Goal: Browse casually: Explore the website without a specific task or goal

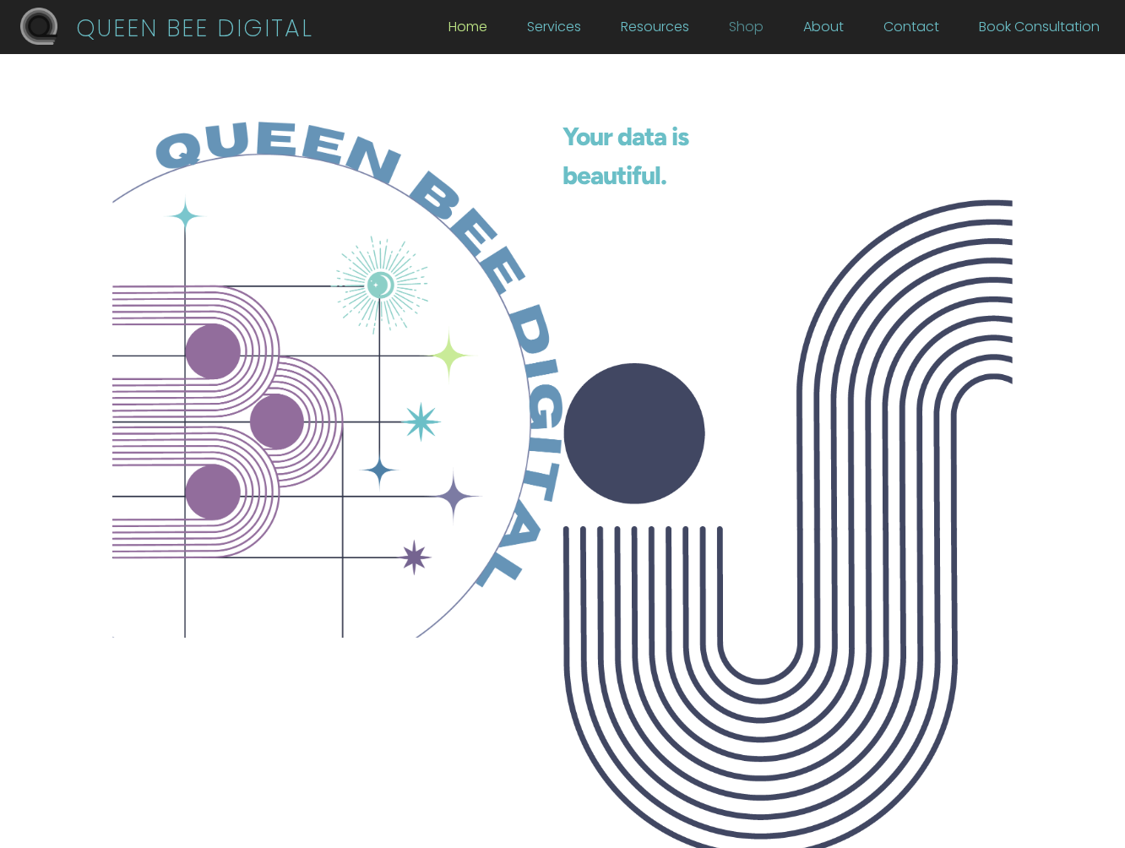
click at [755, 34] on link "Shop" at bounding box center [746, 30] width 35 height 19
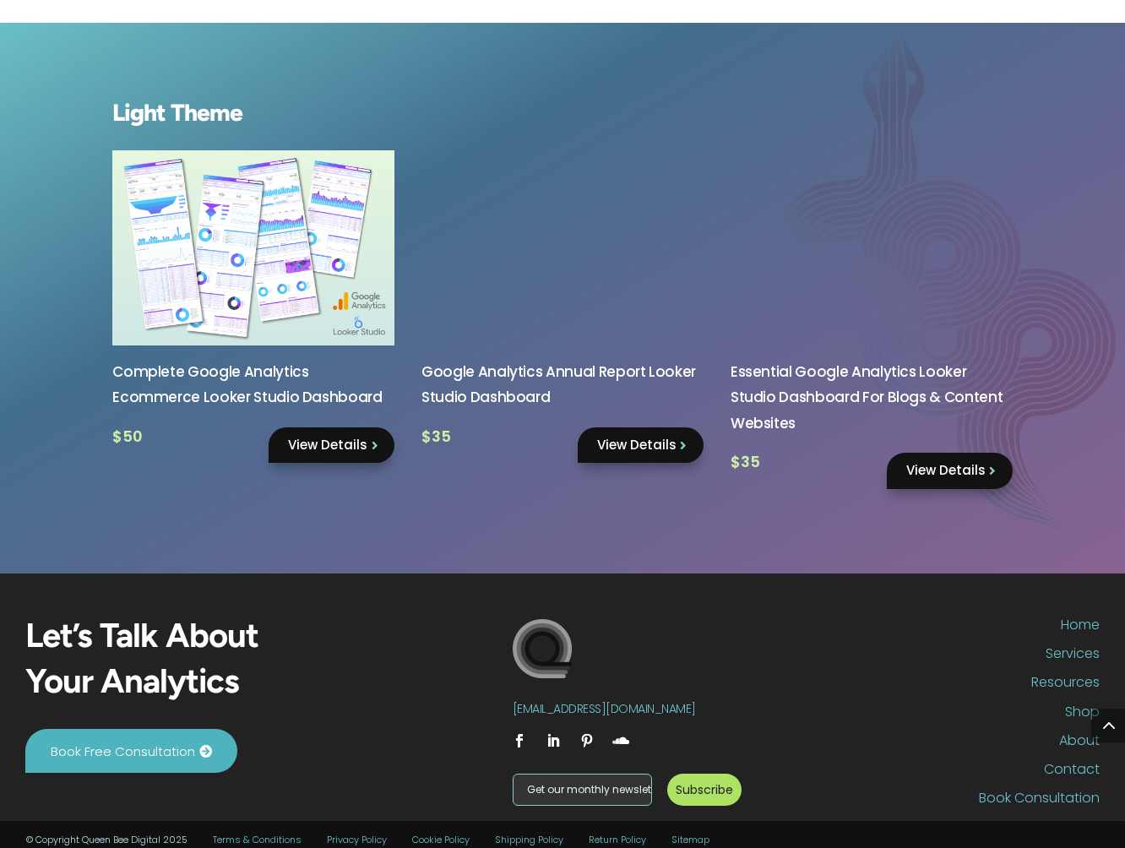
scroll to position [1366, 0]
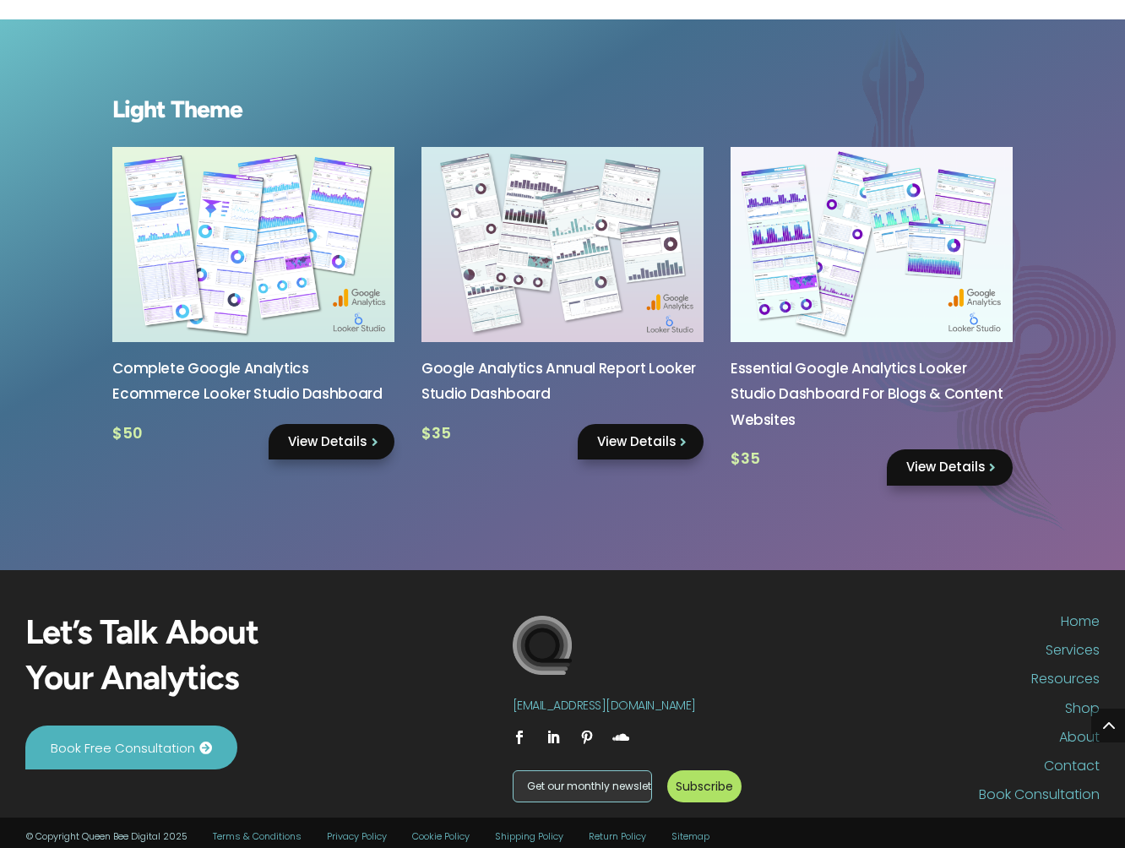
click at [635, 460] on link "View Details" at bounding box center [641, 442] width 126 height 36
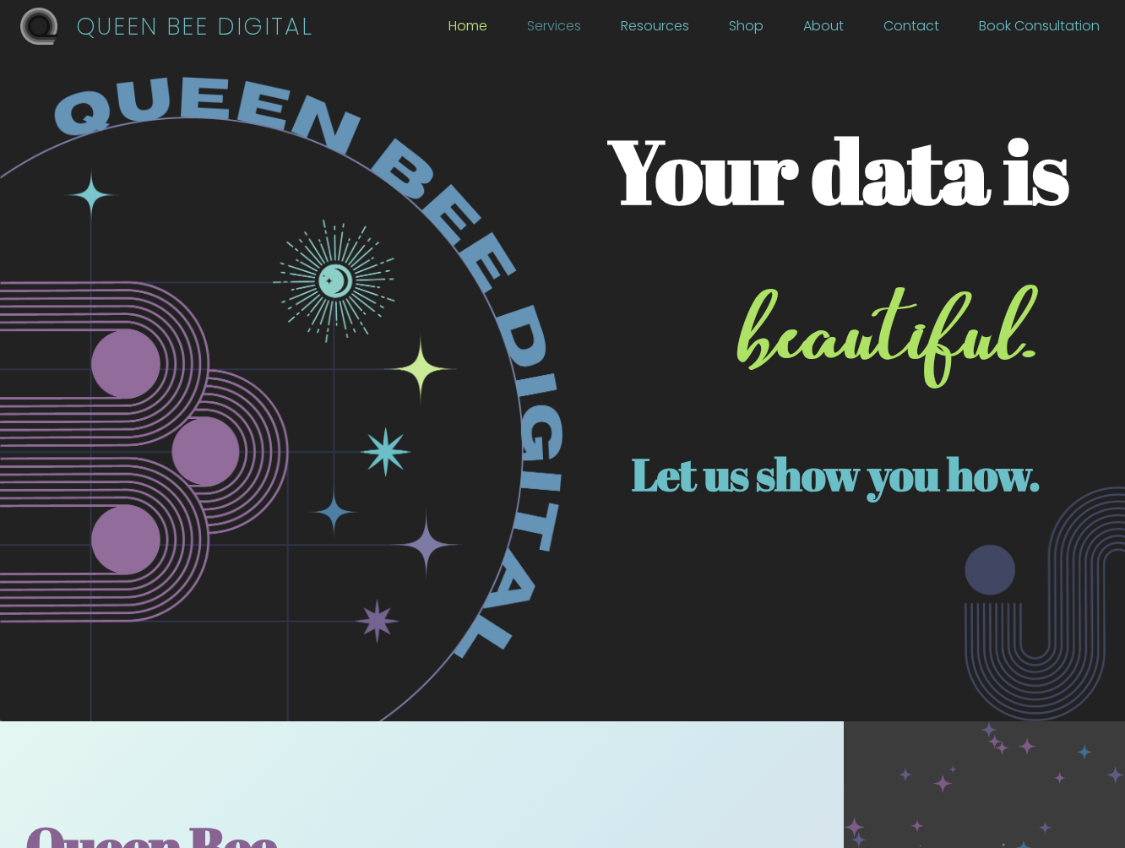
click at [560, 30] on link "Services" at bounding box center [554, 30] width 54 height 19
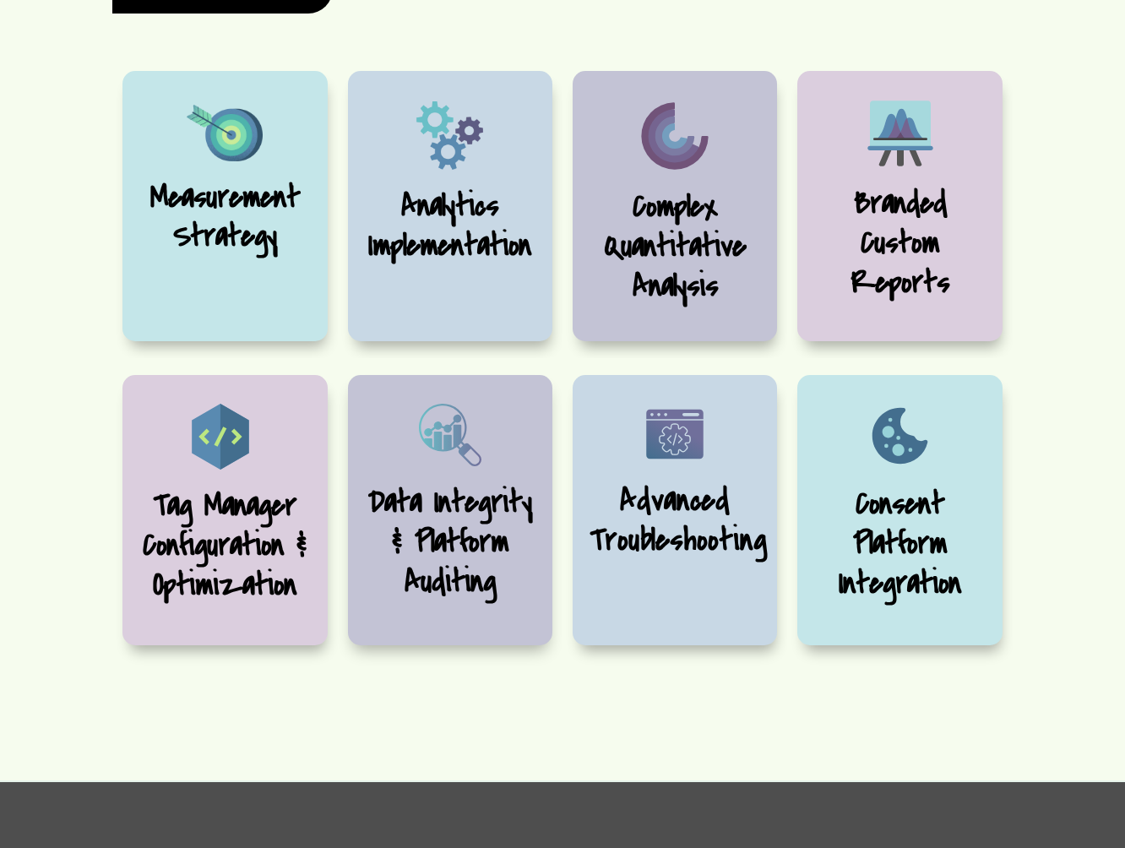
scroll to position [564, 0]
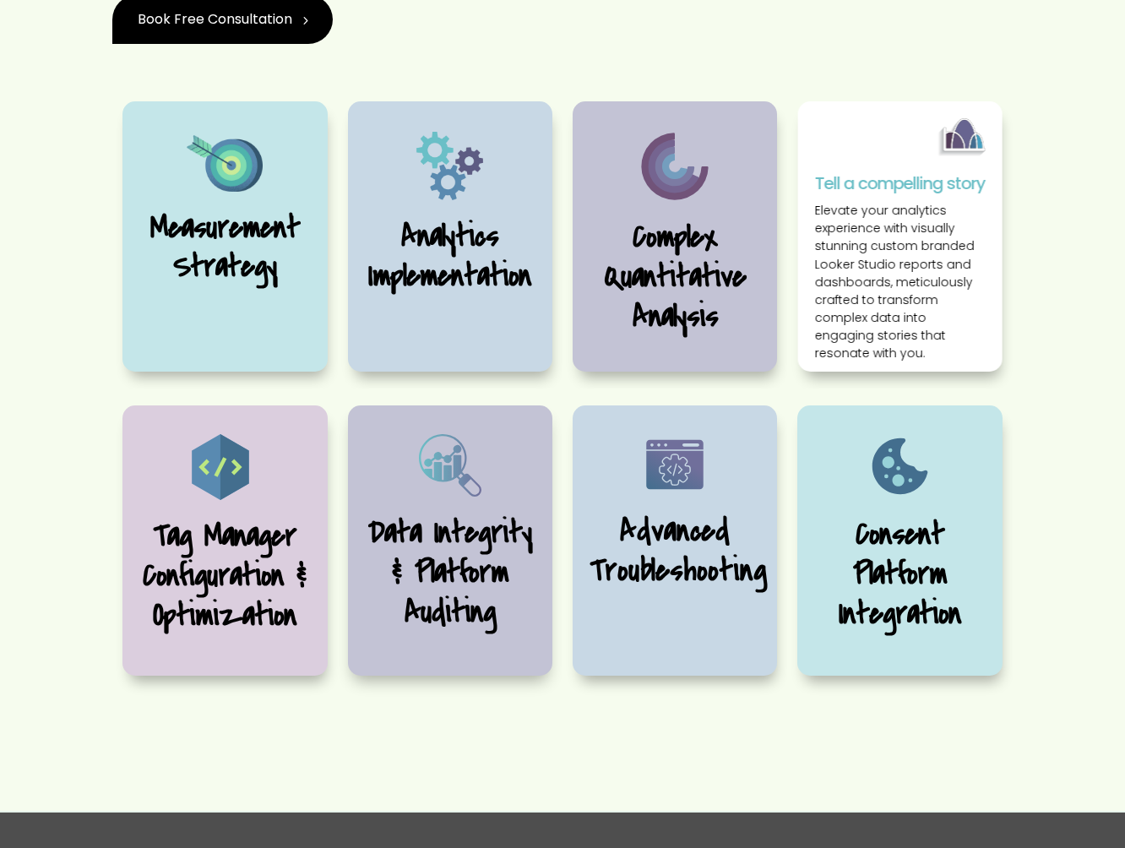
click at [914, 220] on div "Branded Custom Reports Tell a compelling story Elevate your analytics experienc…" at bounding box center [899, 236] width 204 height 270
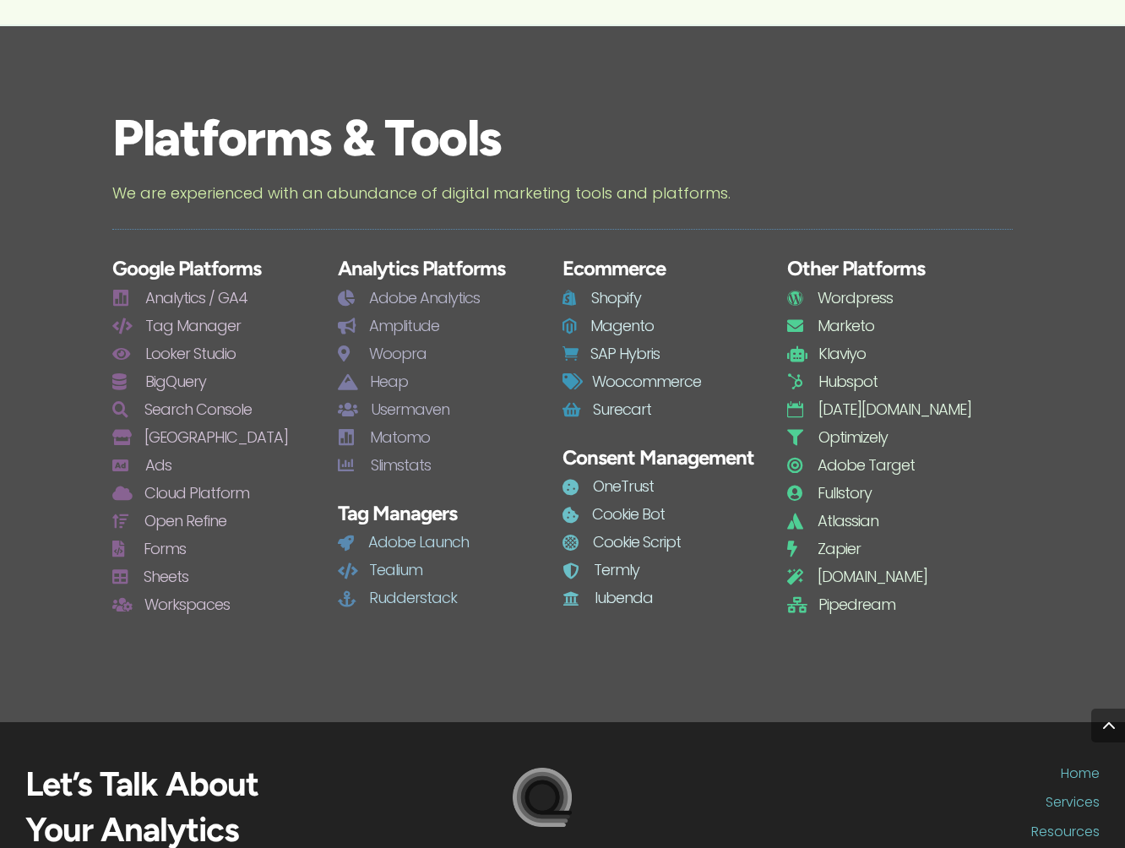
scroll to position [0, 0]
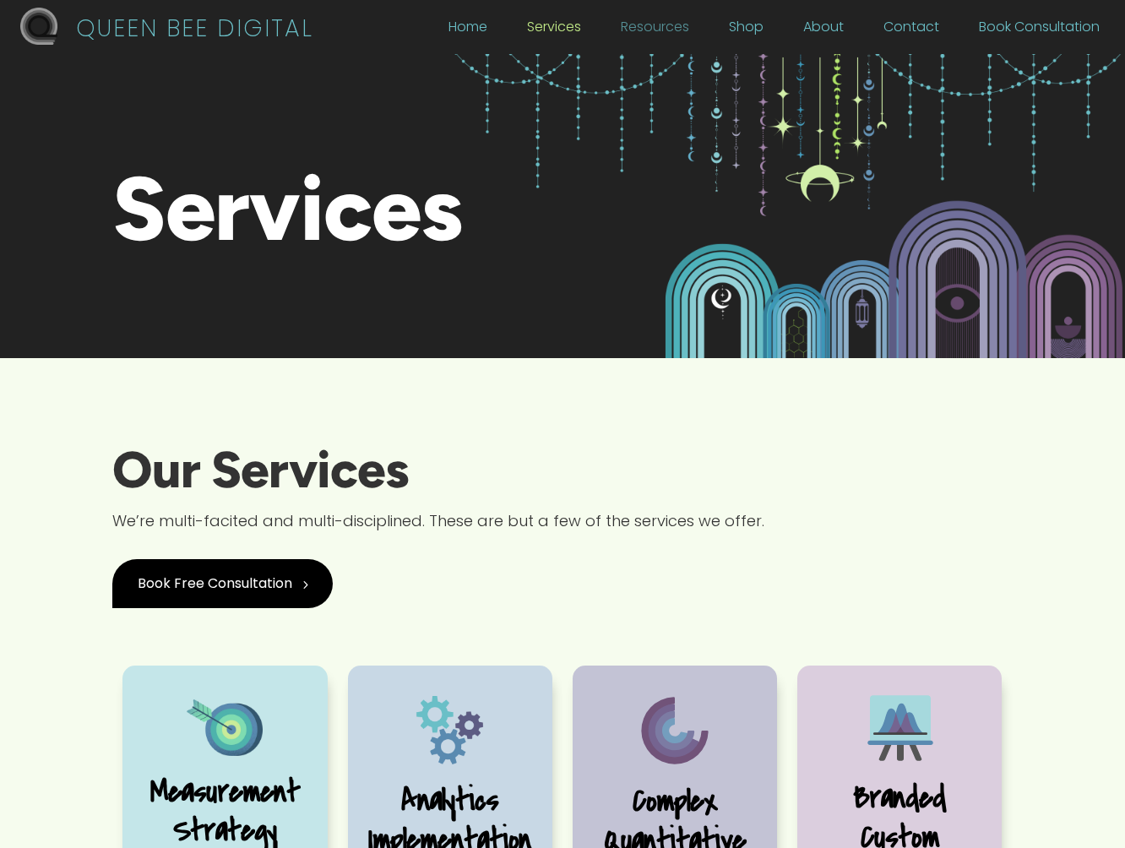
click at [659, 29] on link "Resources" at bounding box center [655, 30] width 68 height 19
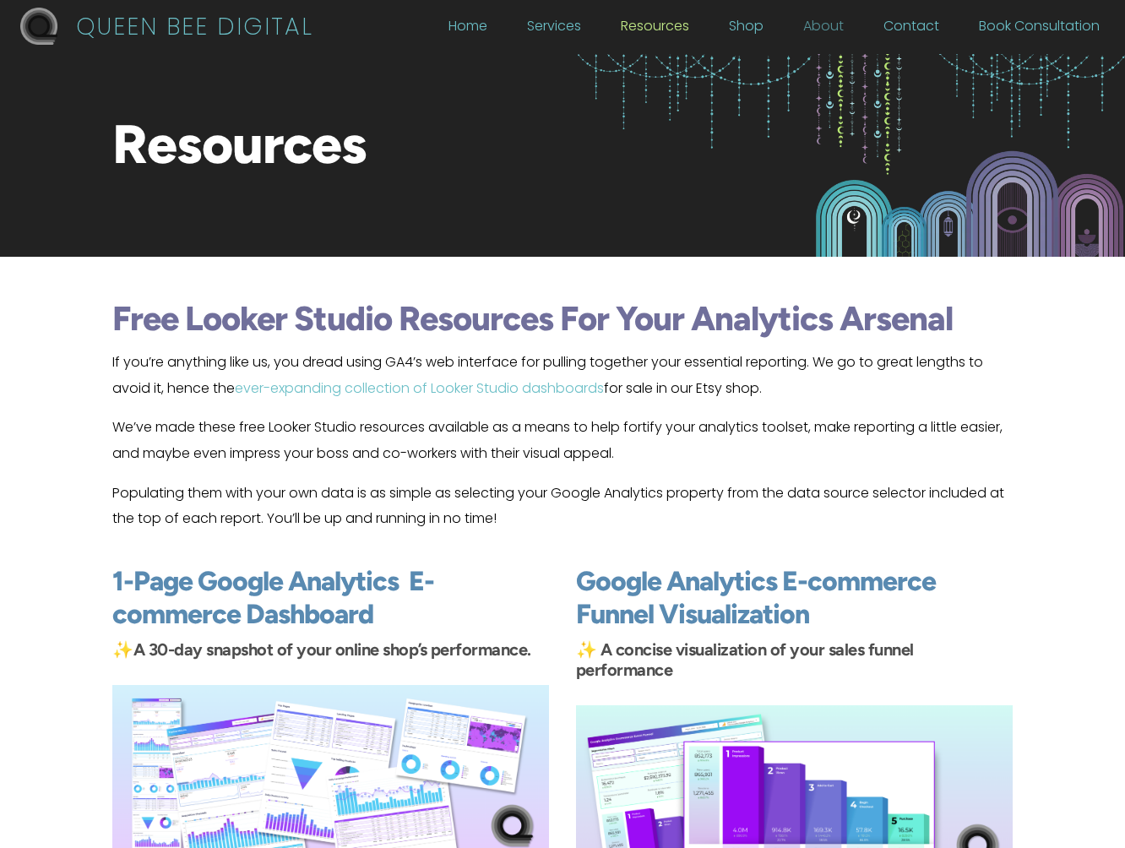
click at [813, 25] on link "About" at bounding box center [823, 30] width 41 height 19
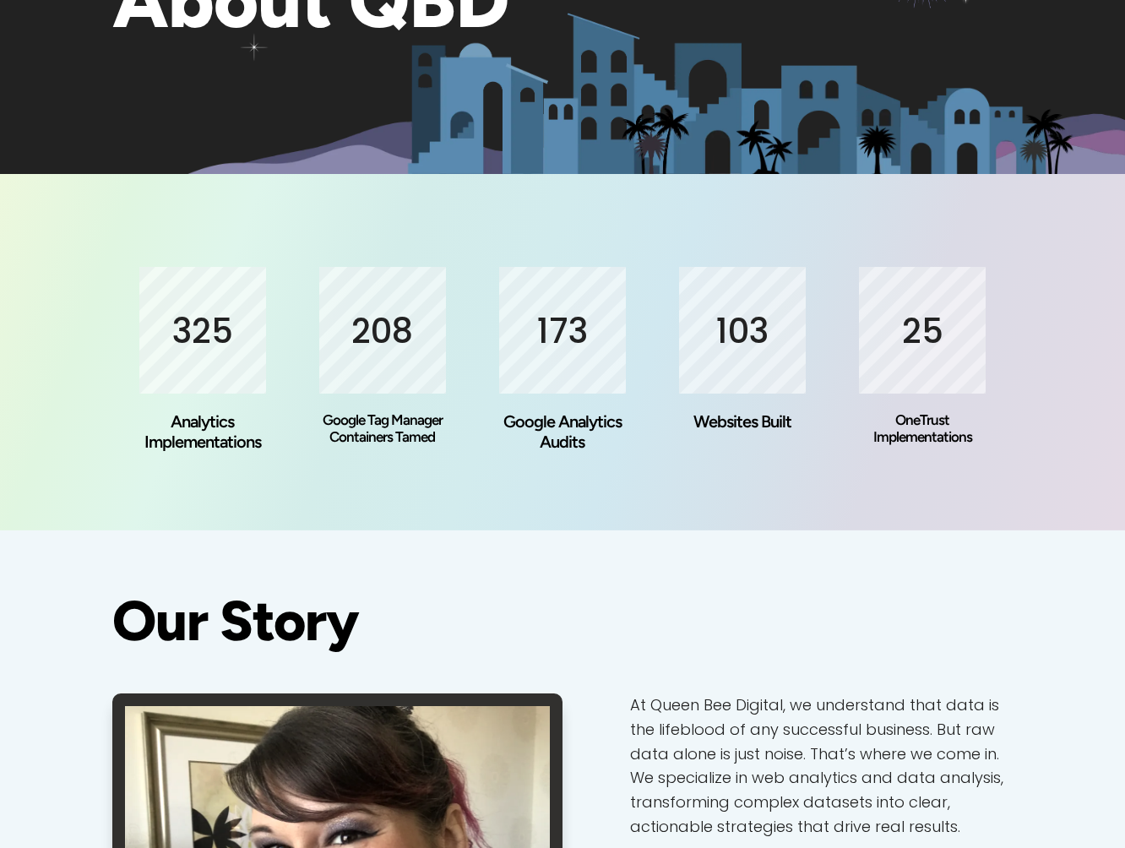
scroll to position [197, 0]
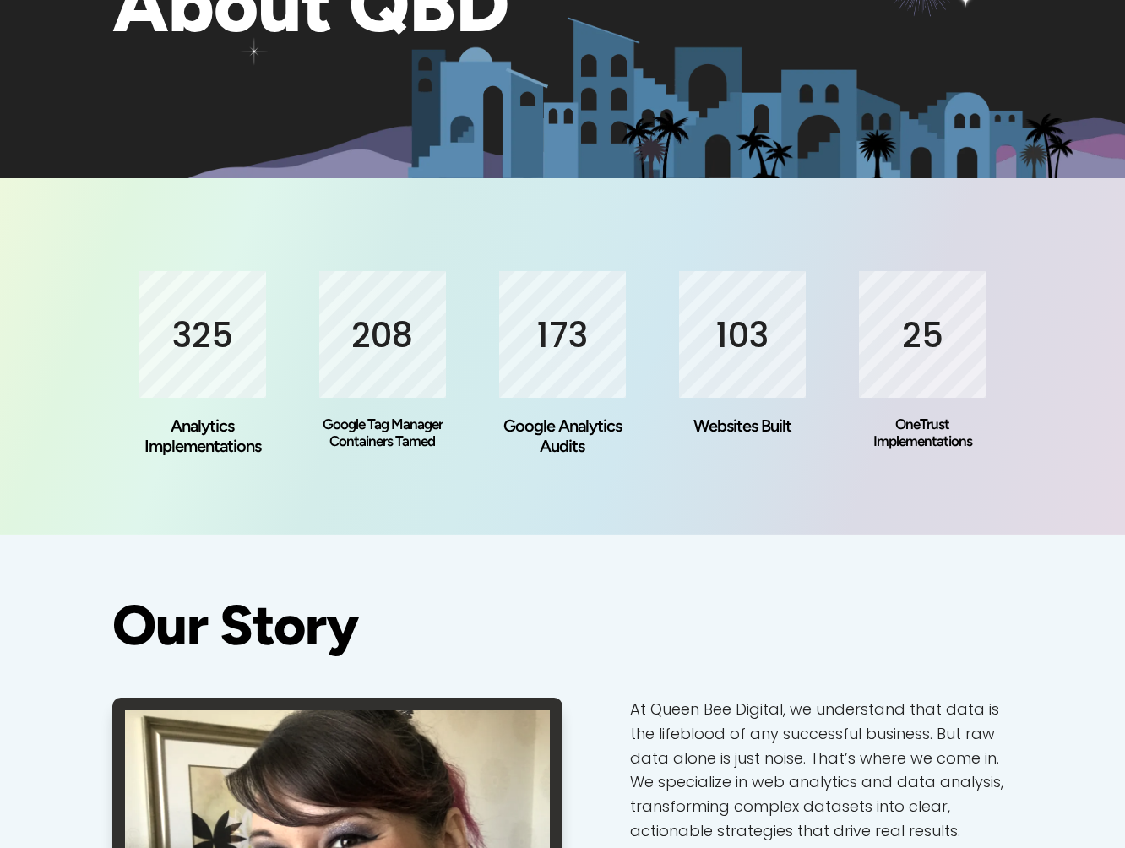
click at [805, 79] on div at bounding box center [787, 17] width 450 height 321
